Goal: Subscribe to service/newsletter

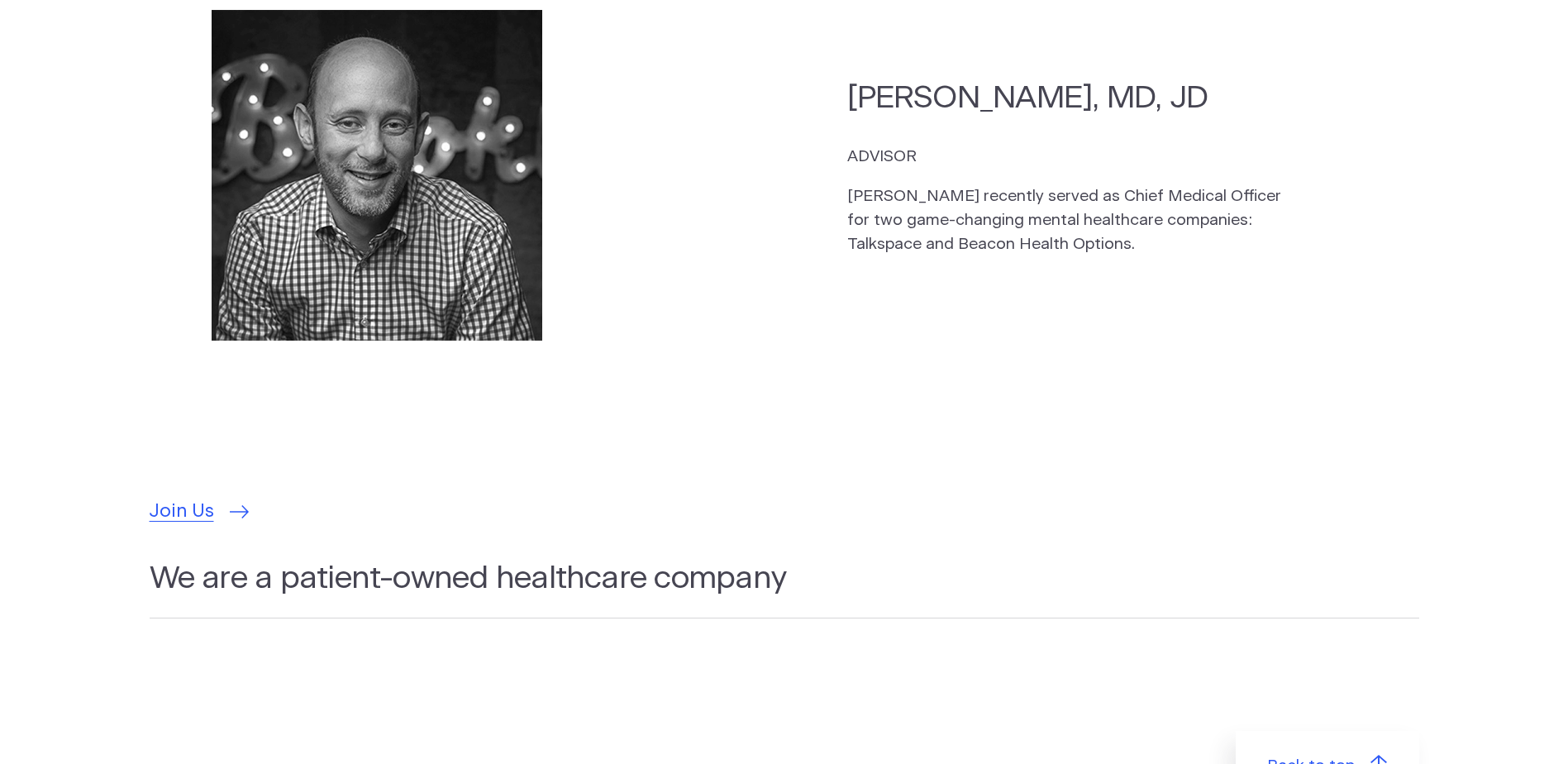
scroll to position [4712, 0]
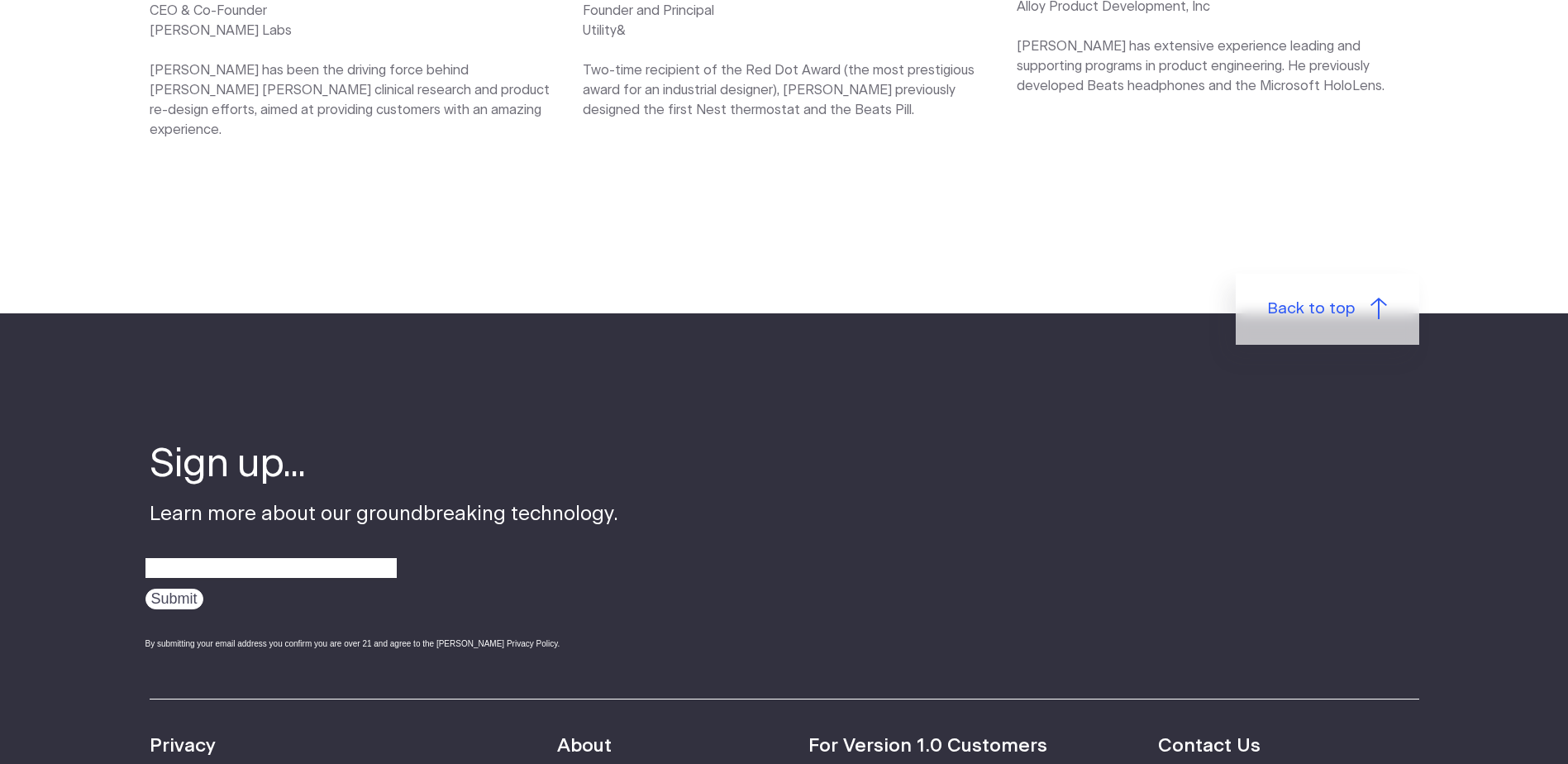
scroll to position [2728, 0]
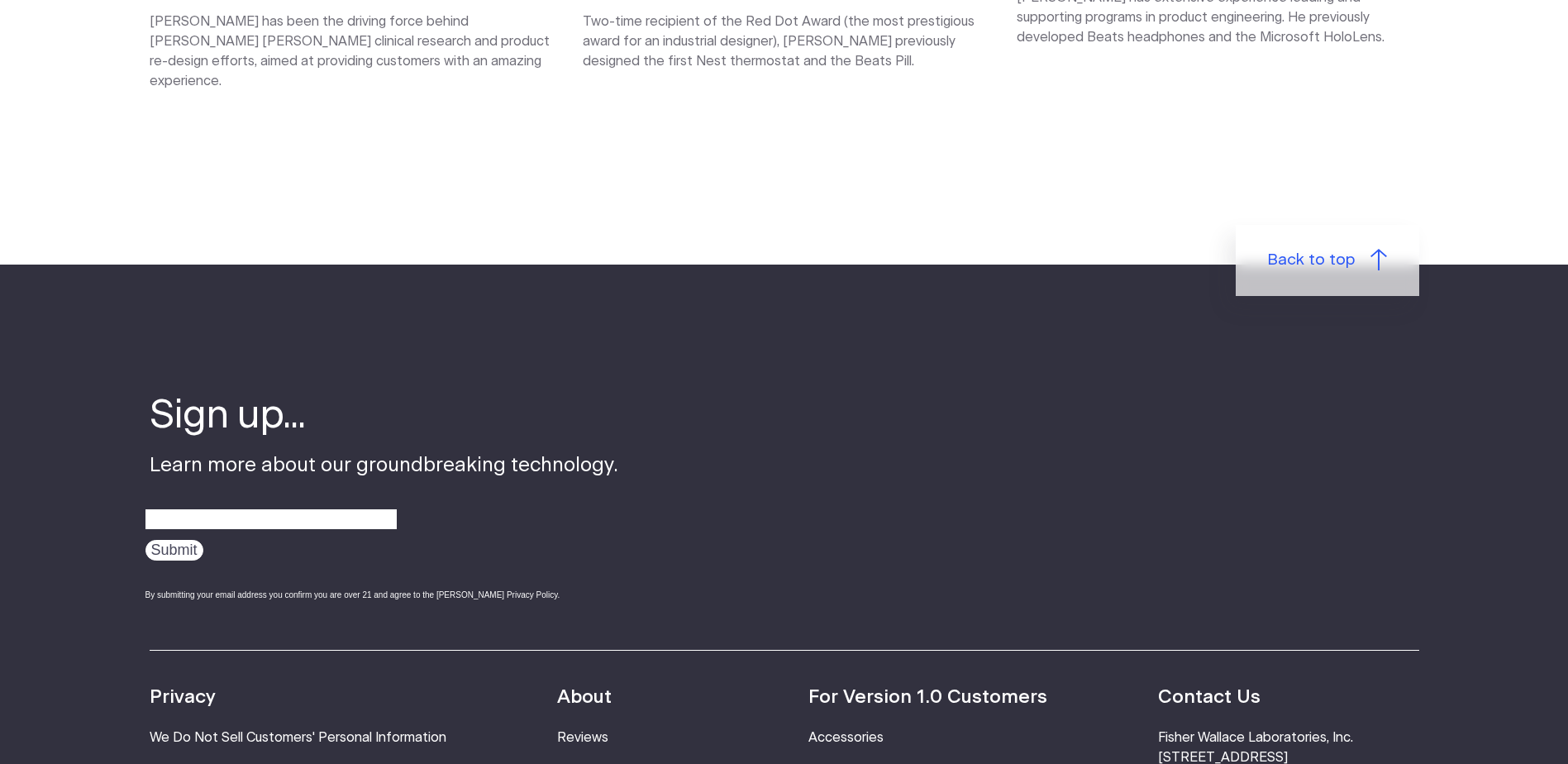
drag, startPoint x: 246, startPoint y: 432, endPoint x: 245, endPoint y: 441, distance: 9.1
click at [245, 504] on div at bounding box center [381, 518] width 472 height 30
click at [244, 507] on input "email" at bounding box center [271, 519] width 251 height 25
type input "[EMAIL_ADDRESS][DOMAIN_NAME]"
click at [176, 540] on input "Submit" at bounding box center [175, 550] width 58 height 21
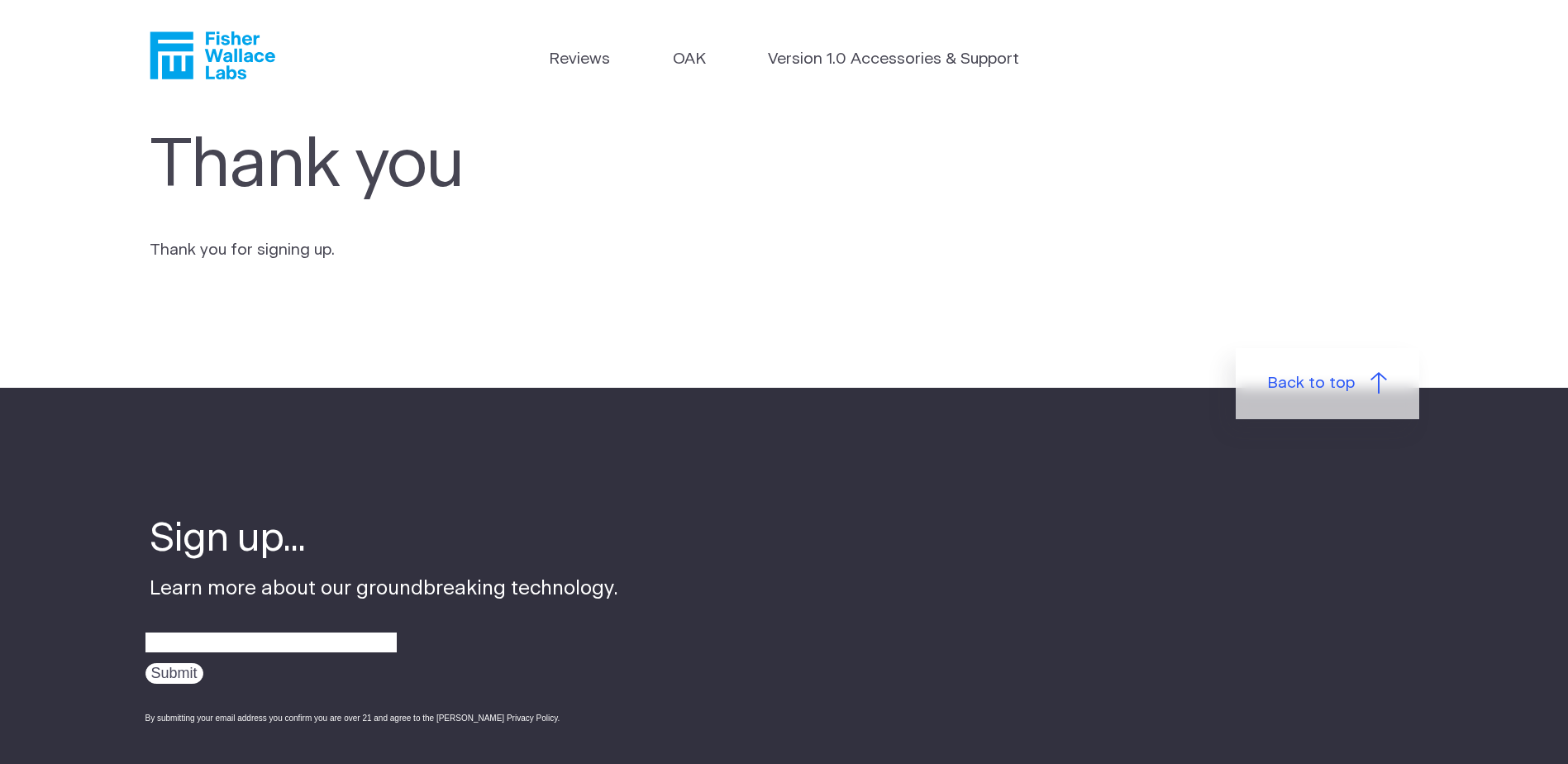
click at [226, 49] on icon "Fisher Wallace" at bounding box center [212, 55] width 126 height 48
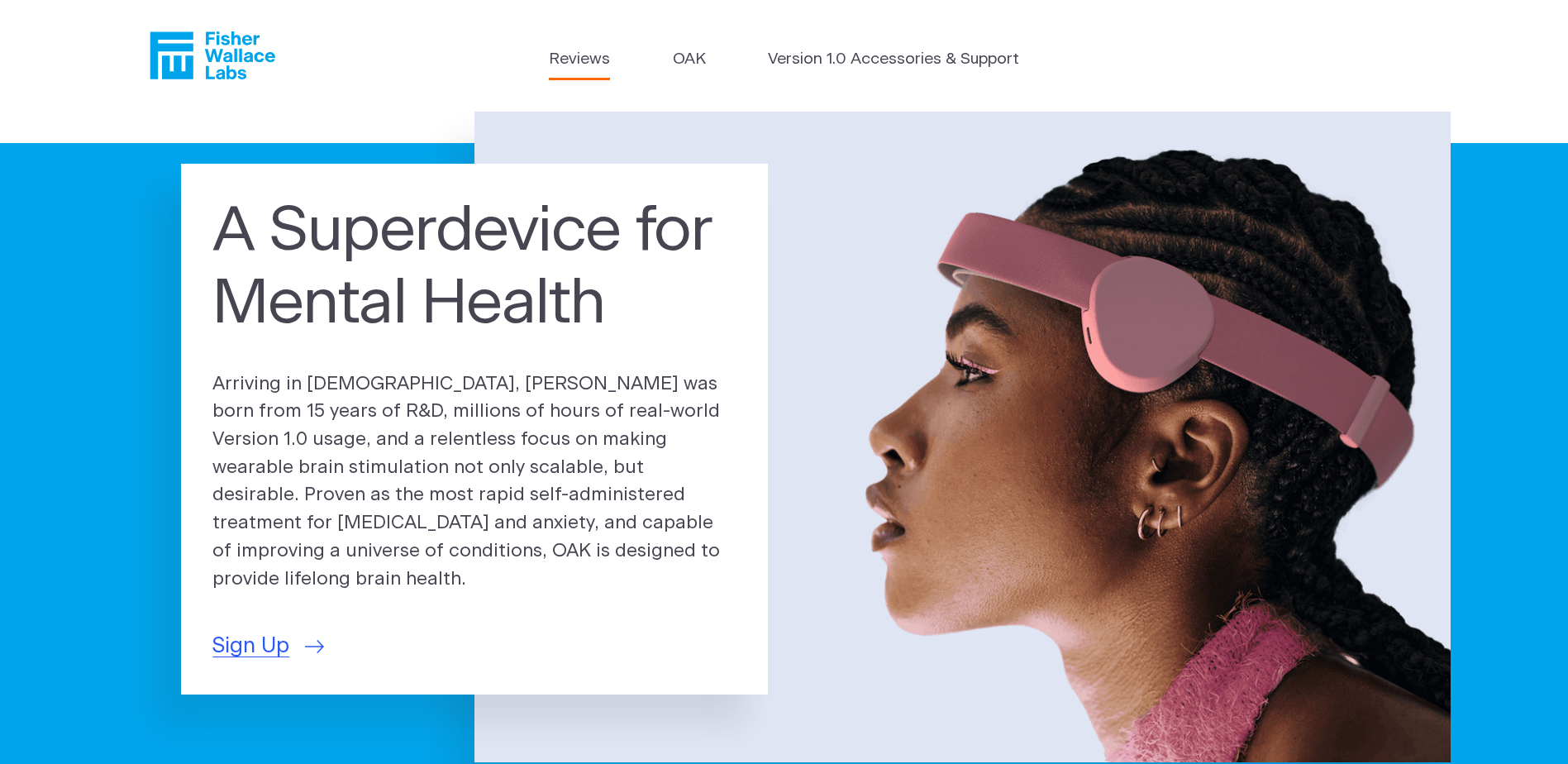
click at [589, 63] on link "Reviews" at bounding box center [579, 59] width 61 height 24
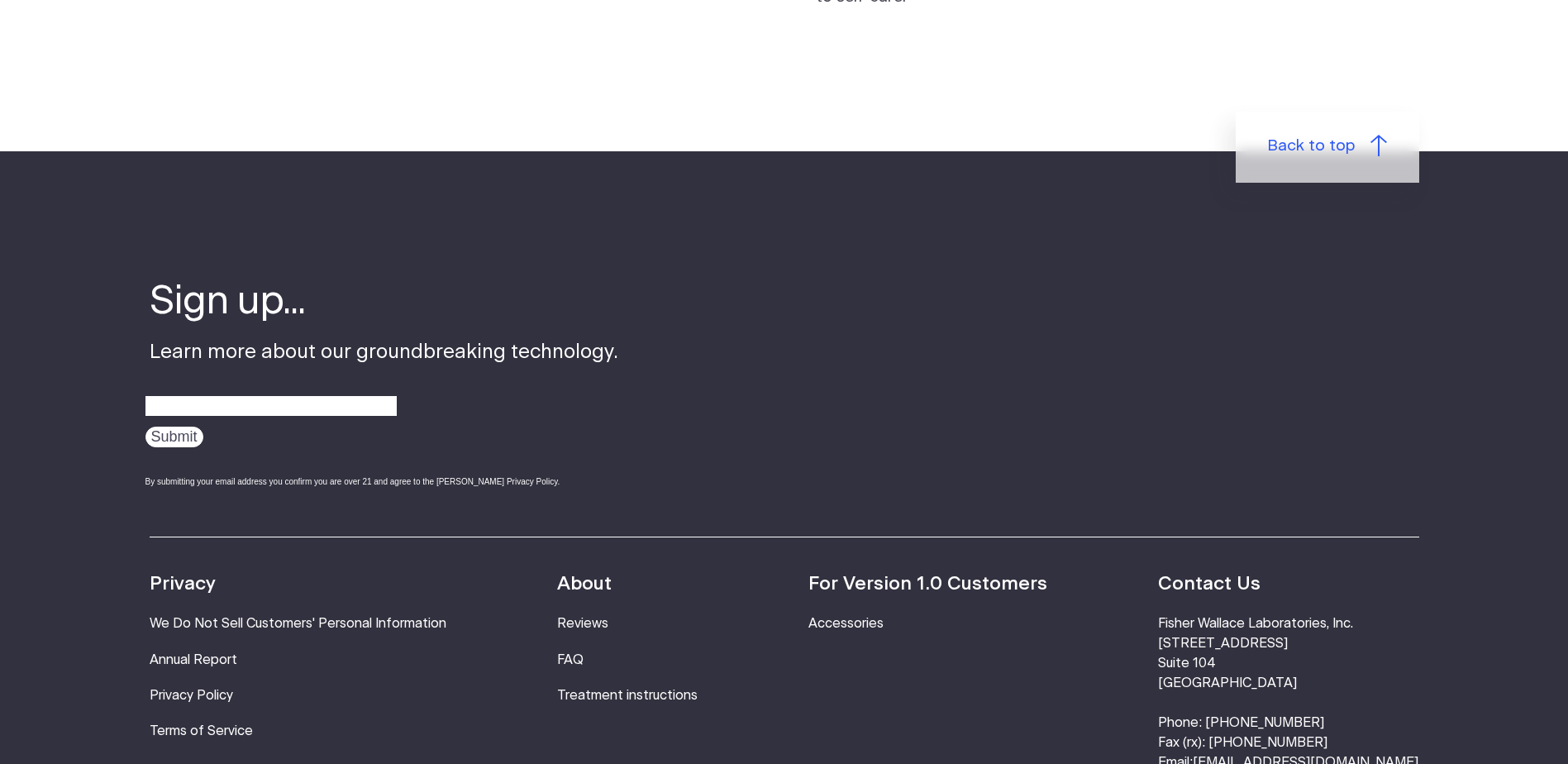
scroll to position [2011, 0]
